Goal: Task Accomplishment & Management: Use online tool/utility

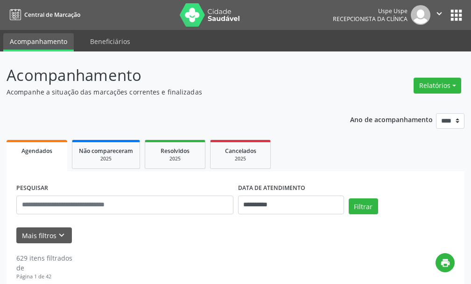
click at [450, 76] on div "Relatórios Agendamentos Procedimentos realizados" at bounding box center [438, 85] width 54 height 22
click at [441, 91] on button "Relatórios" at bounding box center [438, 86] width 48 height 16
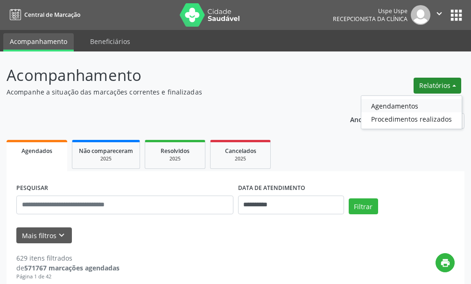
click at [407, 105] on link "Agendamentos" at bounding box center [412, 105] width 100 height 13
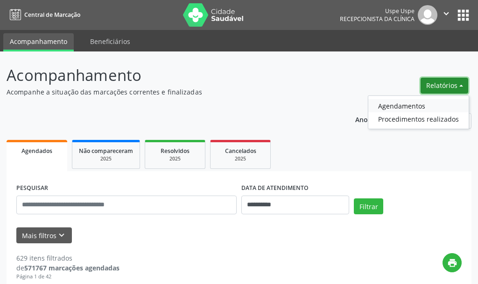
select select "*"
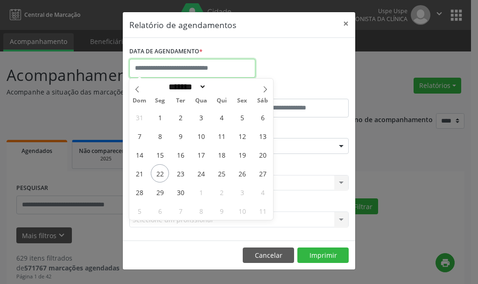
click at [205, 59] on input "text" at bounding box center [192, 68] width 126 height 19
click at [182, 174] on span "23" at bounding box center [180, 173] width 18 height 18
type input "**********"
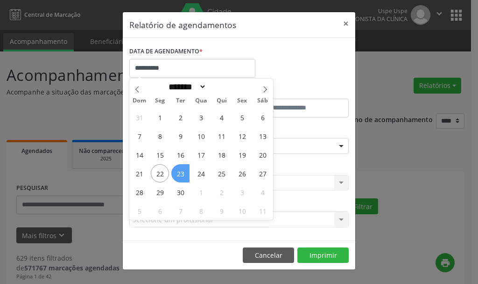
click at [182, 174] on span "23" at bounding box center [180, 173] width 18 height 18
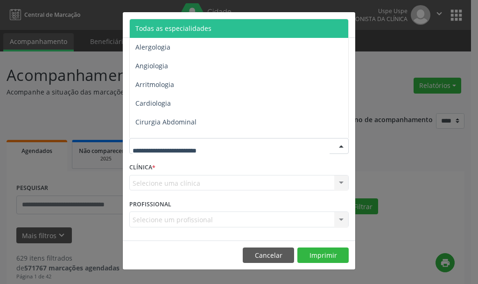
click at [164, 33] on span "Todas as especialidades" at bounding box center [240, 28] width 220 height 19
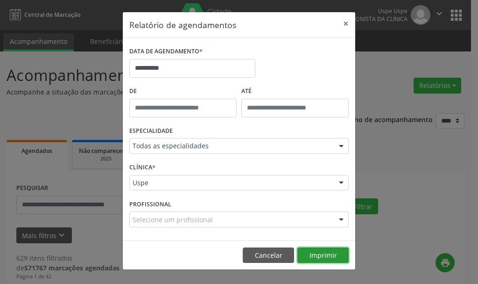
click at [326, 257] on button "Imprimir" at bounding box center [323, 255] width 51 height 16
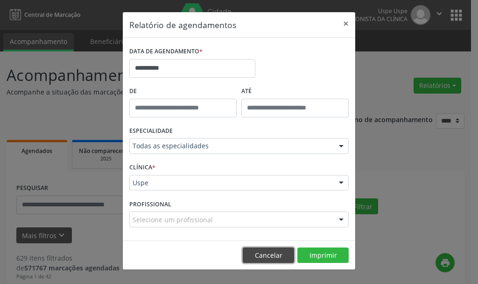
click at [272, 250] on button "Cancelar" at bounding box center [268, 255] width 51 height 16
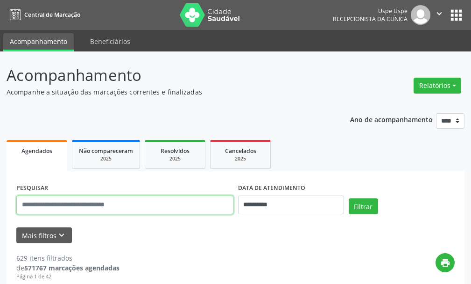
click at [151, 200] on input "text" at bounding box center [124, 204] width 217 height 19
click at [89, 201] on input "text" at bounding box center [124, 204] width 217 height 19
type input "**********"
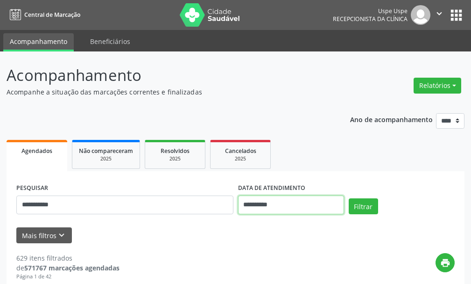
click at [266, 209] on input "**********" at bounding box center [291, 204] width 106 height 19
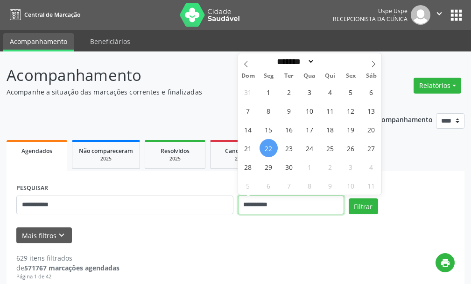
click at [266, 209] on input "**********" at bounding box center [291, 204] width 106 height 19
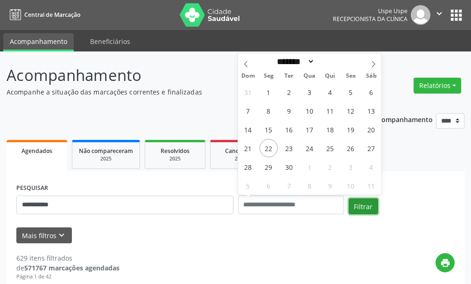
click at [368, 203] on button "Filtrar" at bounding box center [363, 206] width 29 height 16
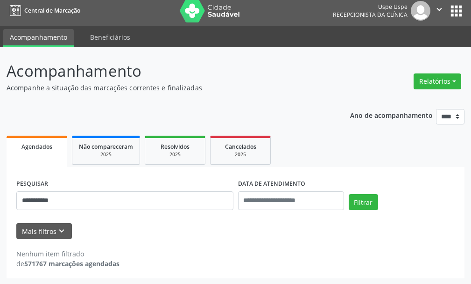
scroll to position [5, 0]
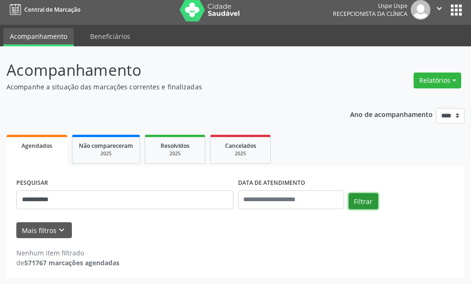
click at [360, 197] on button "Filtrar" at bounding box center [363, 201] width 29 height 16
click at [458, 83] on button "Relatórios" at bounding box center [438, 80] width 48 height 16
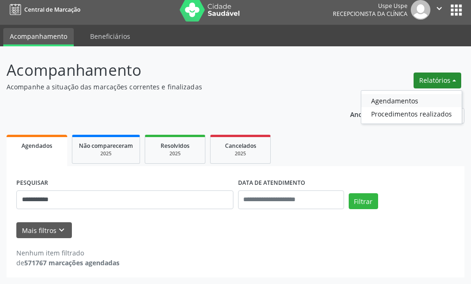
click at [420, 100] on link "Agendamentos" at bounding box center [412, 100] width 100 height 13
select select "*"
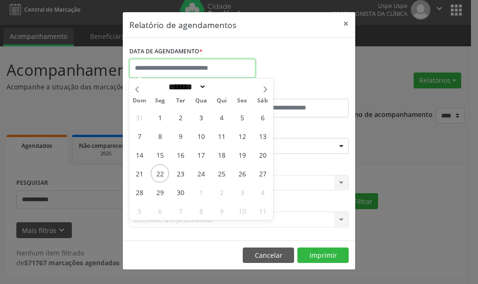
click at [207, 73] on input "text" at bounding box center [192, 68] width 126 height 19
click at [181, 175] on span "23" at bounding box center [180, 173] width 18 height 18
type input "**********"
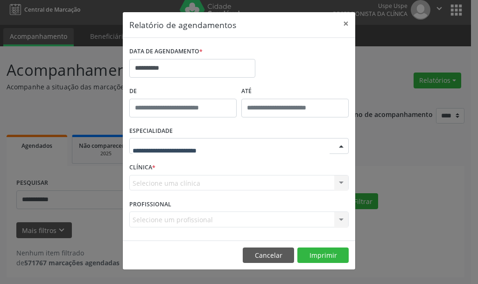
click at [169, 139] on div at bounding box center [239, 146] width 220 height 16
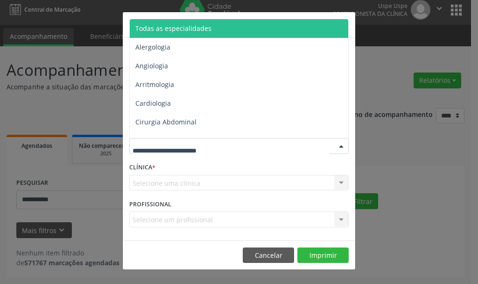
drag, startPoint x: 187, startPoint y: 25, endPoint x: 192, endPoint y: 42, distance: 17.7
click at [187, 25] on span "Todas as especialidades" at bounding box center [173, 28] width 76 height 9
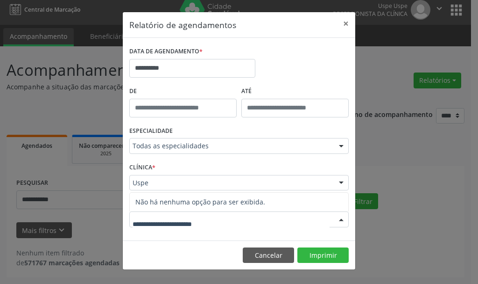
click at [149, 227] on div at bounding box center [239, 219] width 220 height 16
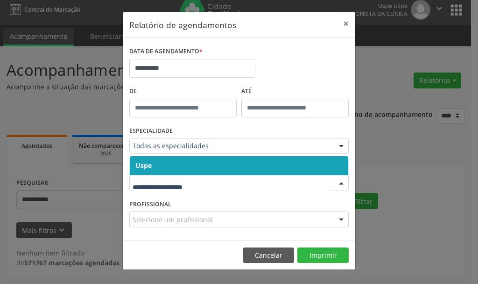
click at [158, 164] on span "Uspe" at bounding box center [239, 165] width 219 height 19
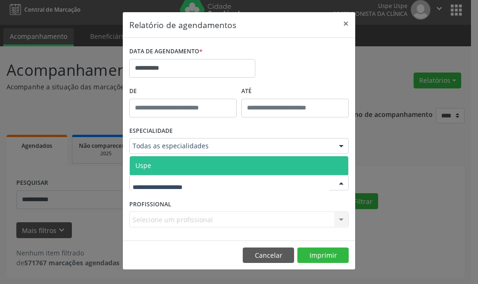
click at [154, 164] on span "Uspe" at bounding box center [239, 165] width 219 height 19
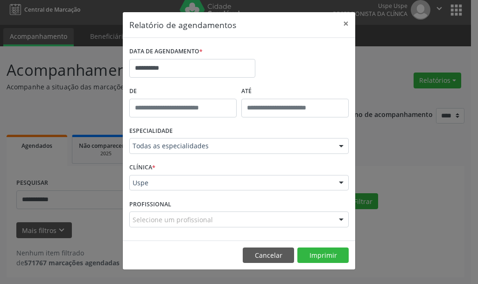
drag, startPoint x: 163, startPoint y: 220, endPoint x: 165, endPoint y: 211, distance: 9.1
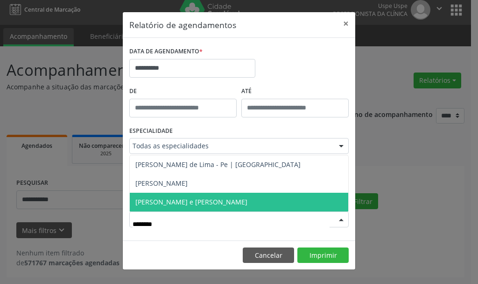
type input "*********"
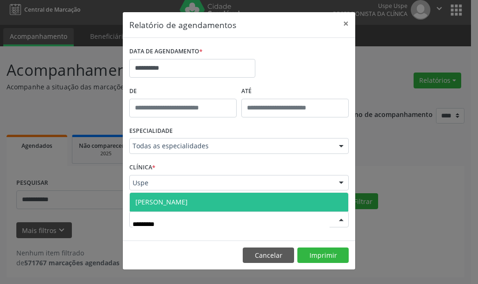
click at [172, 207] on span "[PERSON_NAME]" at bounding box center [239, 201] width 219 height 19
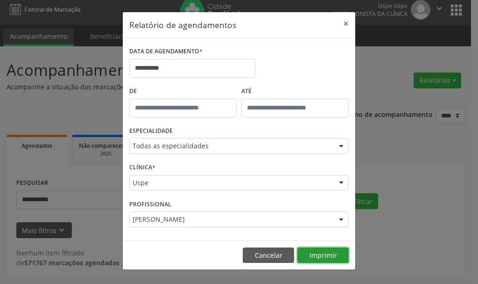
click at [335, 255] on button "Imprimir" at bounding box center [323, 255] width 51 height 16
click at [348, 20] on button "×" at bounding box center [346, 23] width 19 height 23
